Goal: Check status: Check status

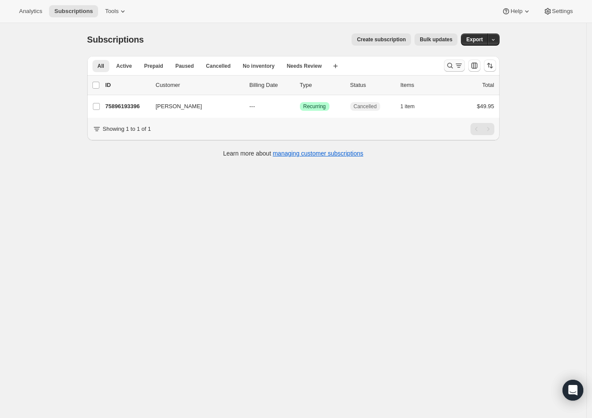
click at [458, 69] on icon "Search and filter results" at bounding box center [458, 65] width 9 height 9
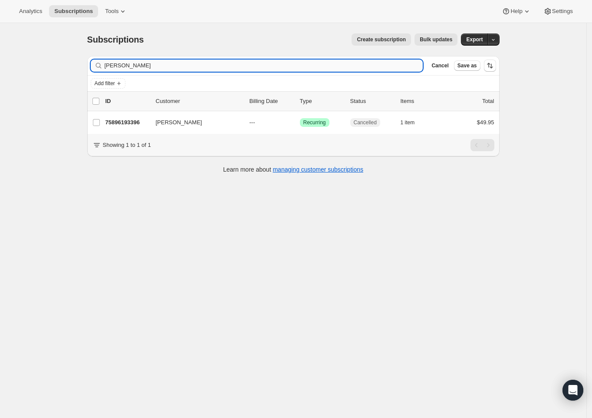
click at [332, 63] on input "[PERSON_NAME]" at bounding box center [264, 65] width 319 height 12
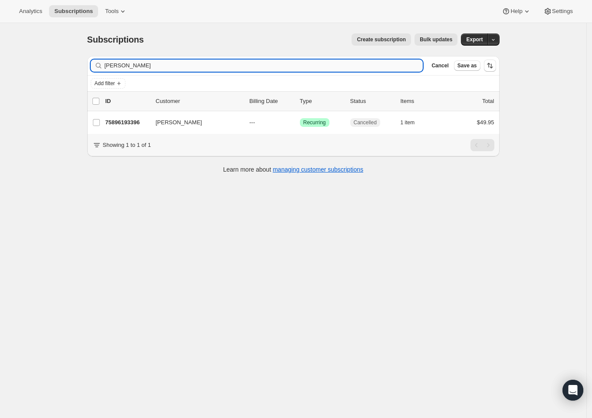
type input "277466"
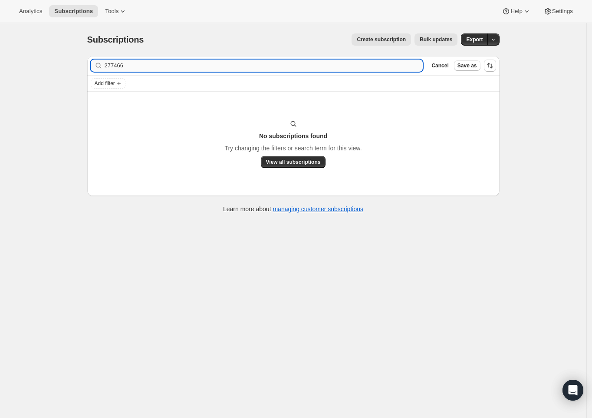
click at [165, 61] on input "277466" at bounding box center [264, 65] width 319 height 12
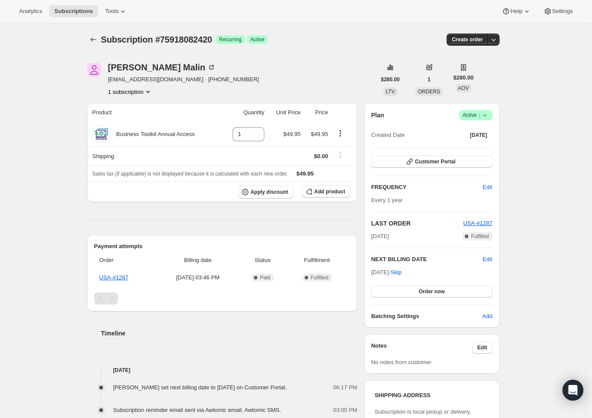
click at [194, 42] on span "Subscription #75918082420" at bounding box center [156, 40] width 111 height 10
copy span "75918082420"
drag, startPoint x: 375, startPoint y: 273, endPoint x: 401, endPoint y: 273, distance: 25.2
click at [401, 273] on span "Jan 11, 2026 · Skip" at bounding box center [386, 272] width 30 height 7
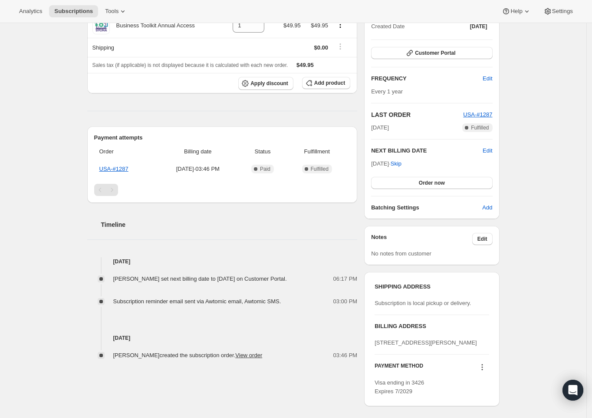
scroll to position [111, 0]
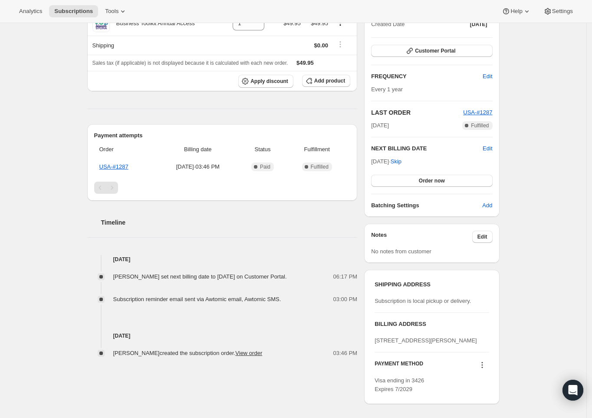
click at [241, 281] on div "Aaron Malin set next billing date to Sunday, January 11, 2026 on Customer Porta…" at bounding box center [202, 276] width 179 height 9
drag, startPoint x: 171, startPoint y: 288, endPoint x: 110, endPoint y: 276, distance: 61.8
click at [110, 276] on div "Aaron Malin set next billing date to Sunday, January 11, 2026 on Customer Porta…" at bounding box center [222, 276] width 270 height 9
click at [141, 294] on div "Aaron Malin set next billing date to Sunday, January 11, 2026 on Customer Porta…" at bounding box center [222, 283] width 270 height 40
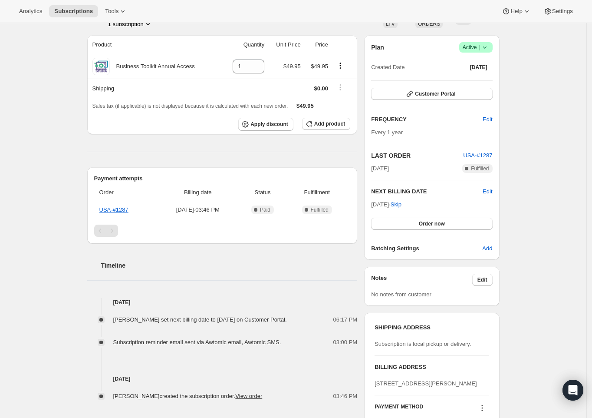
scroll to position [68, 0]
